Goal: Transaction & Acquisition: Purchase product/service

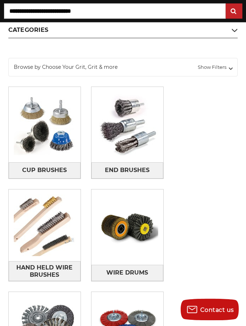
scroll to position [109, 0]
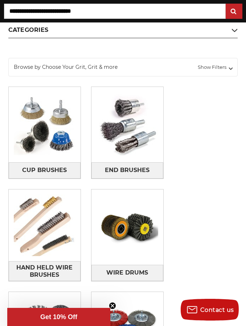
click at [114, 151] on img at bounding box center [127, 125] width 72 height 72
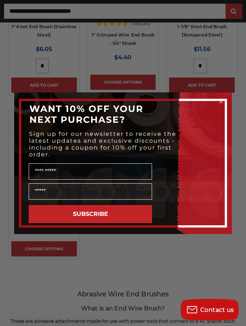
scroll to position [407, 0]
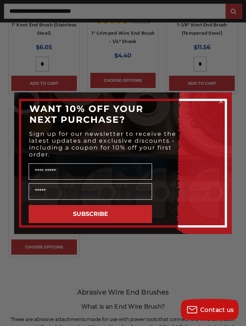
click at [217, 105] on icon "Close dialog" at bounding box center [220, 101] width 7 height 7
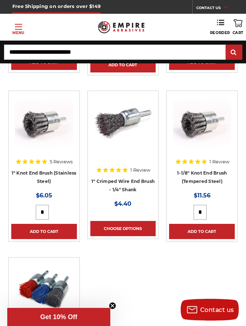
scroll to position [258, 0]
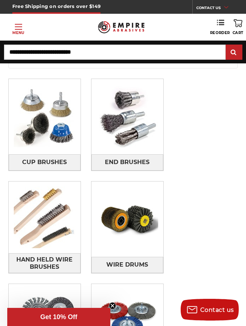
scroll to position [115, 0]
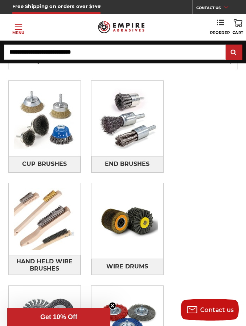
click at [36, 159] on span "Cup Brushes" at bounding box center [44, 164] width 45 height 12
click at [35, 162] on span "Cup Brushes" at bounding box center [44, 164] width 45 height 12
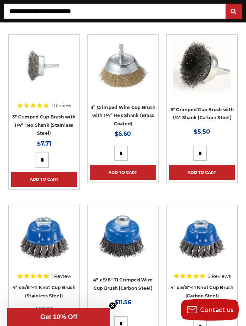
click at [183, 110] on link "3" Crimped Cup Brush with 1/4" Shank (Carbon Steel)" at bounding box center [201, 114] width 63 height 14
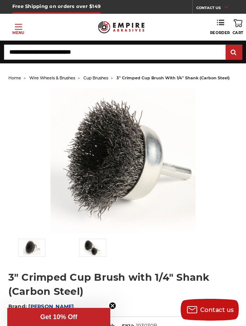
click at [87, 251] on img at bounding box center [92, 247] width 17 height 17
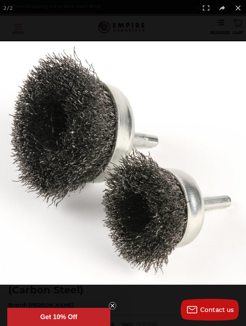
click at [111, 303] on circle "Close teaser" at bounding box center [112, 306] width 7 height 7
